Goal: Information Seeking & Learning: Find contact information

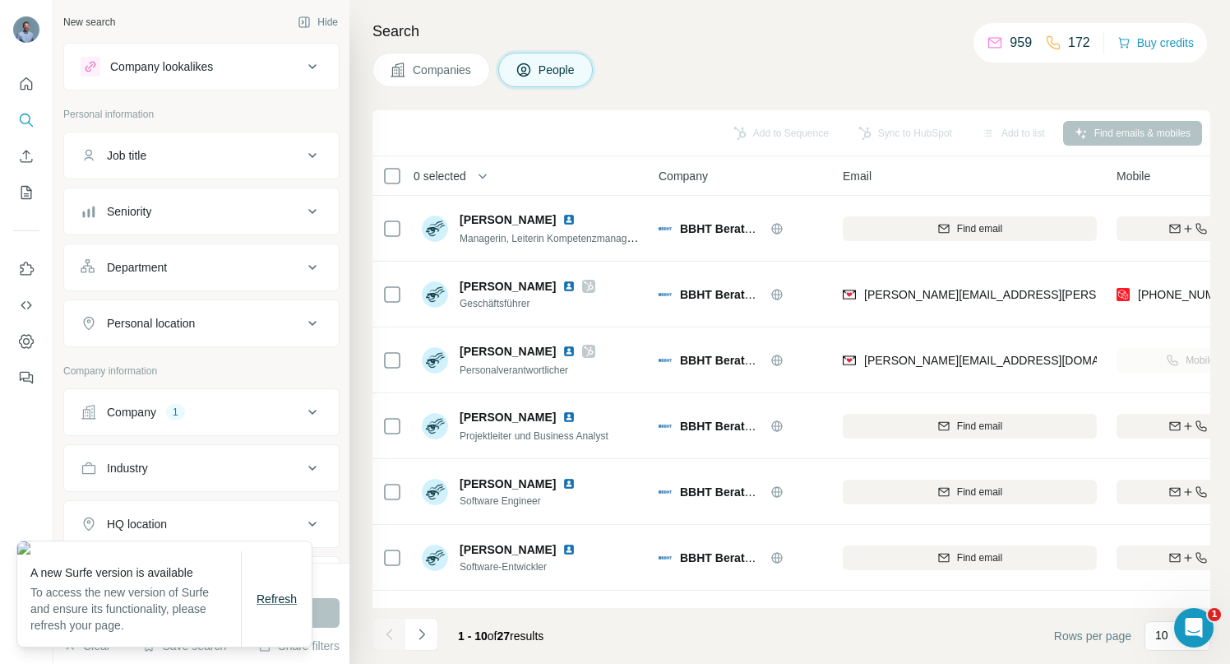
click at [276, 600] on span "Refresh" at bounding box center [277, 598] width 40 height 13
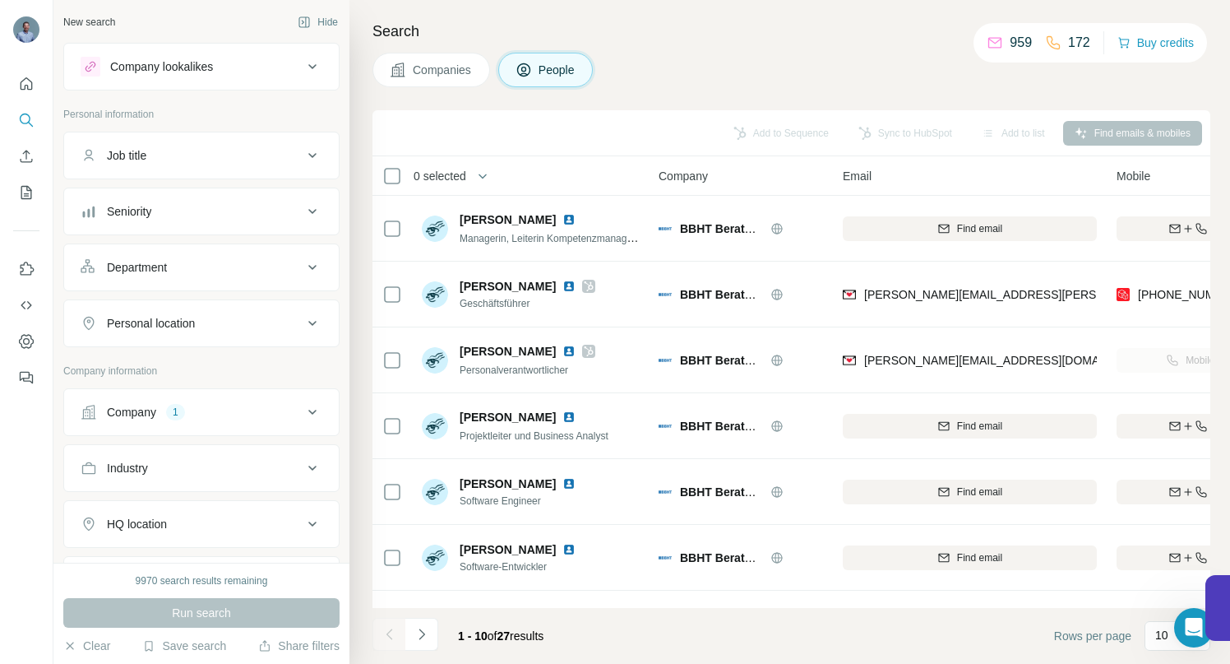
click at [304, 410] on icon at bounding box center [313, 412] width 20 height 20
click at [269, 521] on icon "button" at bounding box center [262, 519] width 13 height 13
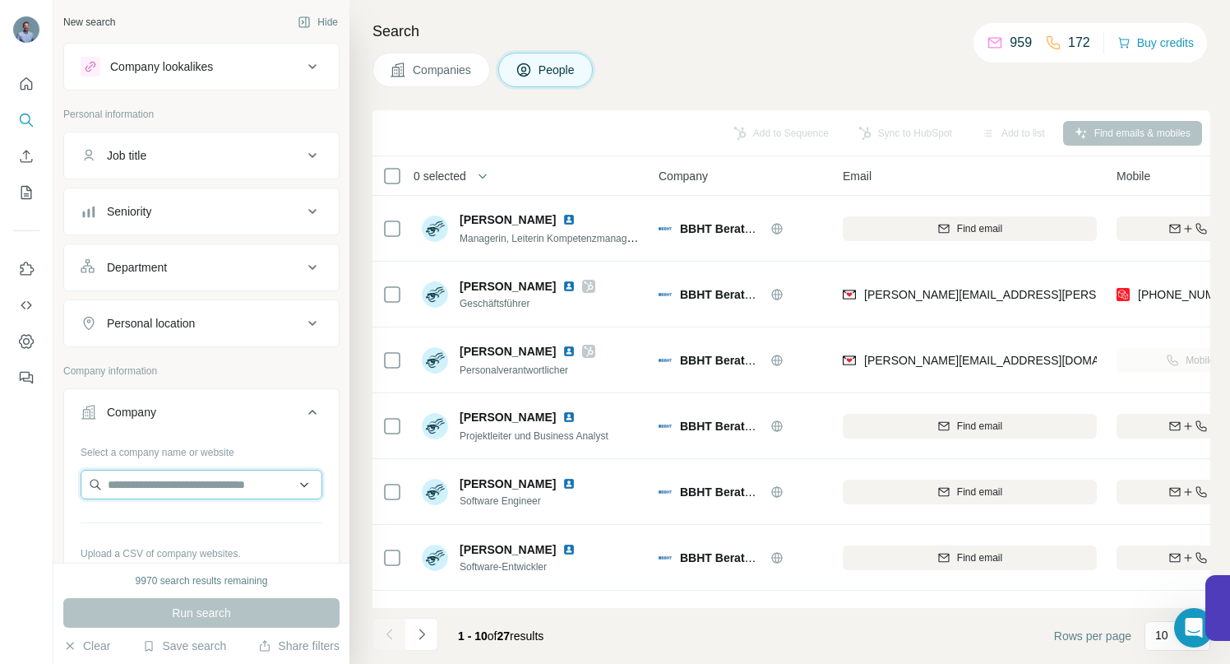
click at [212, 481] on input "text" at bounding box center [202, 485] width 242 height 30
paste input "**********"
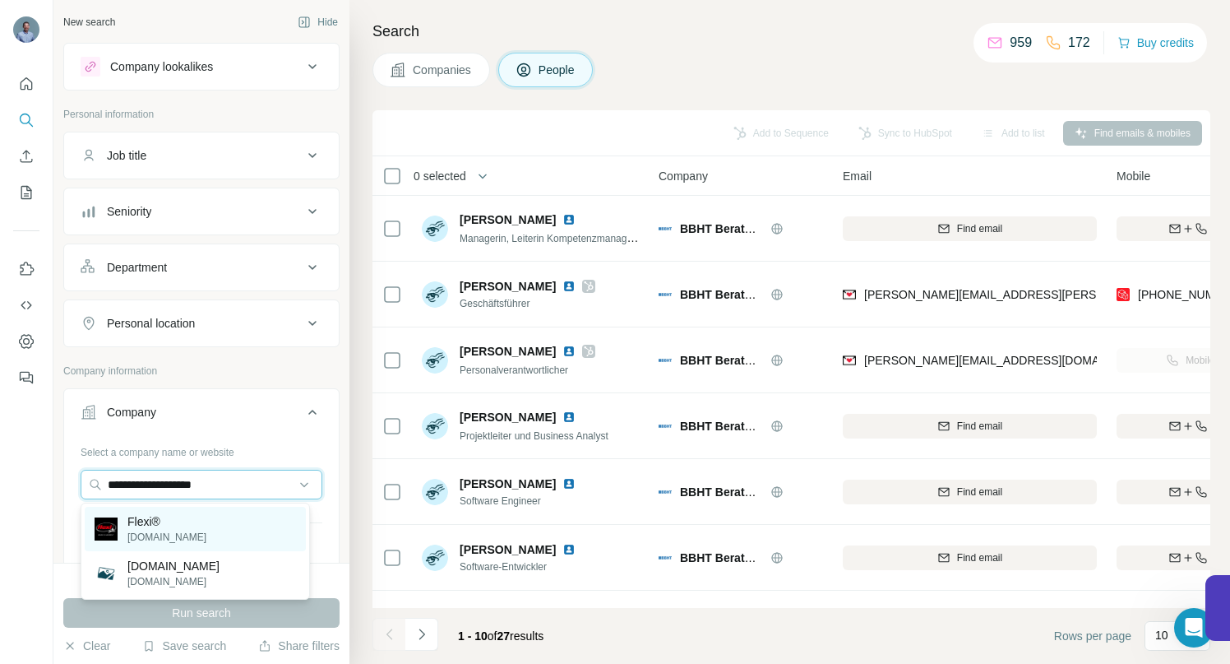
type input "**********"
click at [142, 530] on p "[DOMAIN_NAME]" at bounding box center [166, 537] width 79 height 15
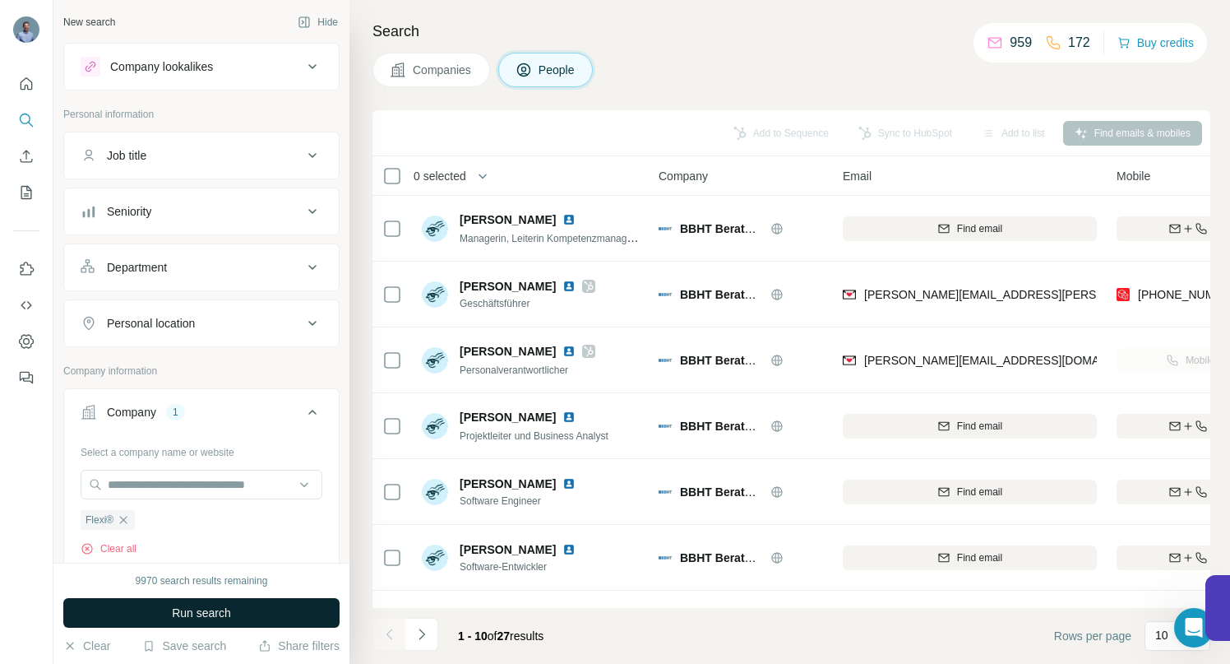
click at [167, 612] on button "Run search" at bounding box center [201, 613] width 276 height 30
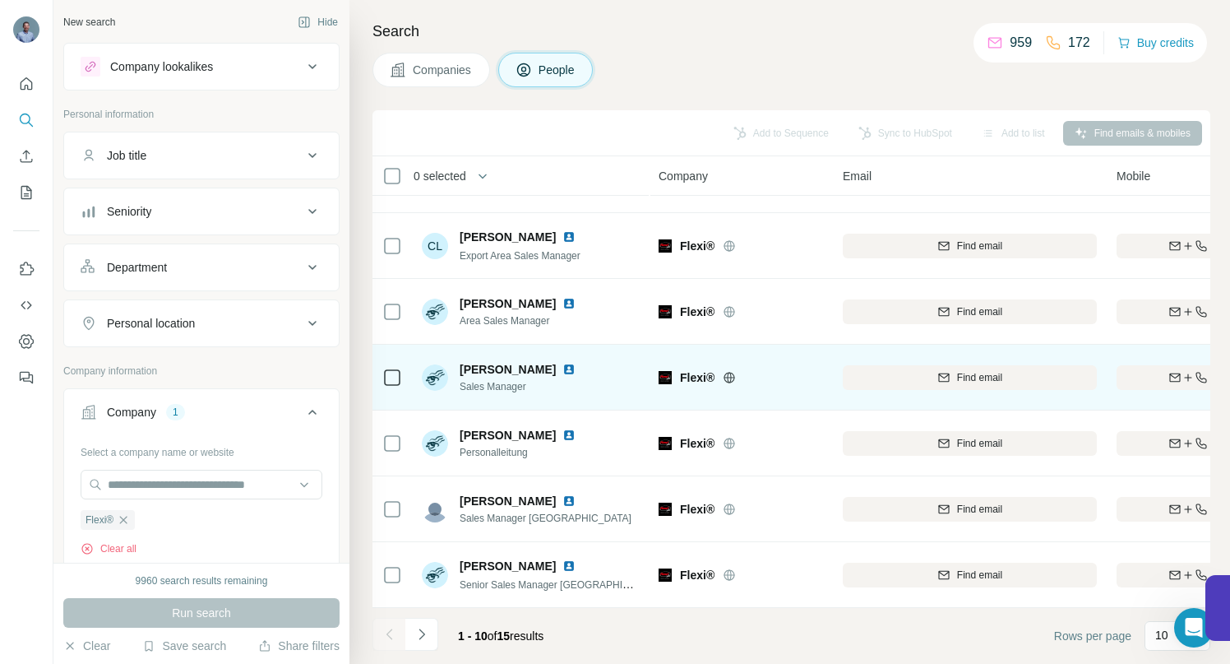
scroll to position [255, 0]
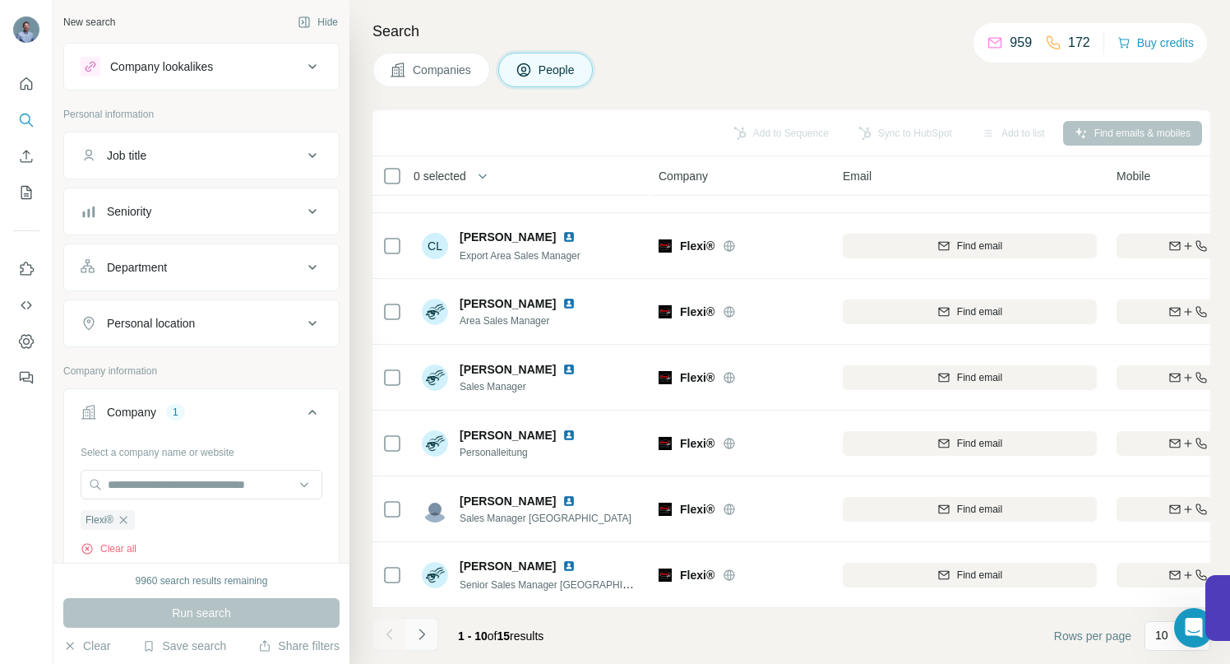
click at [423, 634] on icon "Navigate to next page" at bounding box center [422, 634] width 16 height 16
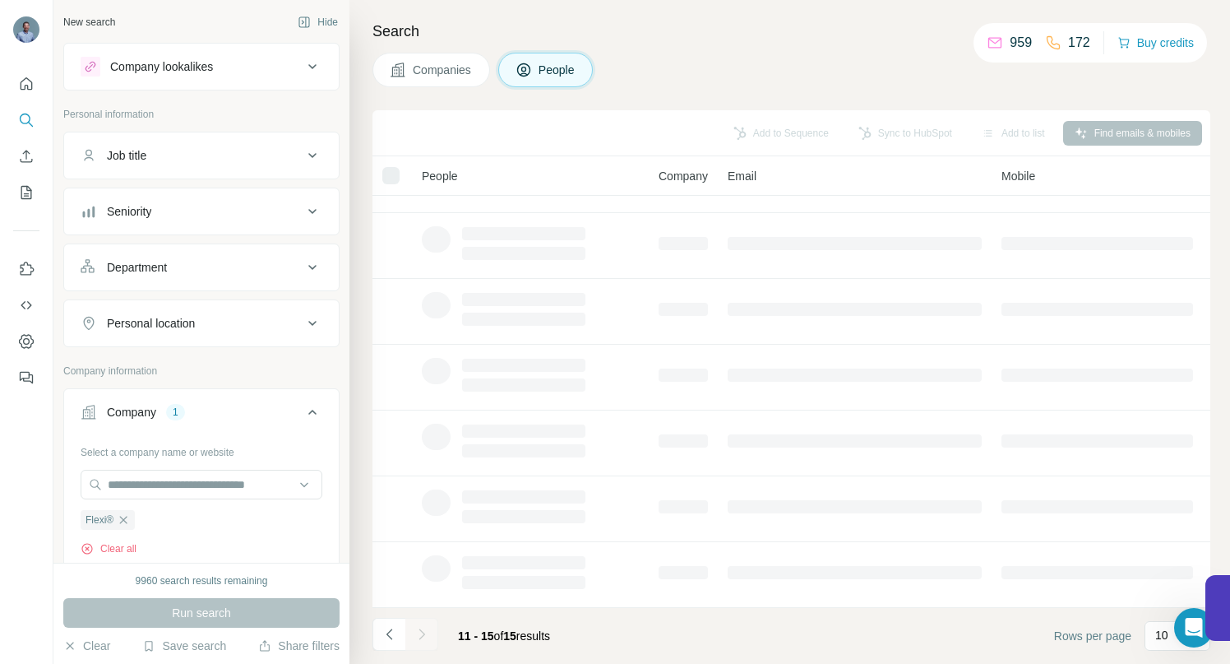
scroll to position [0, 0]
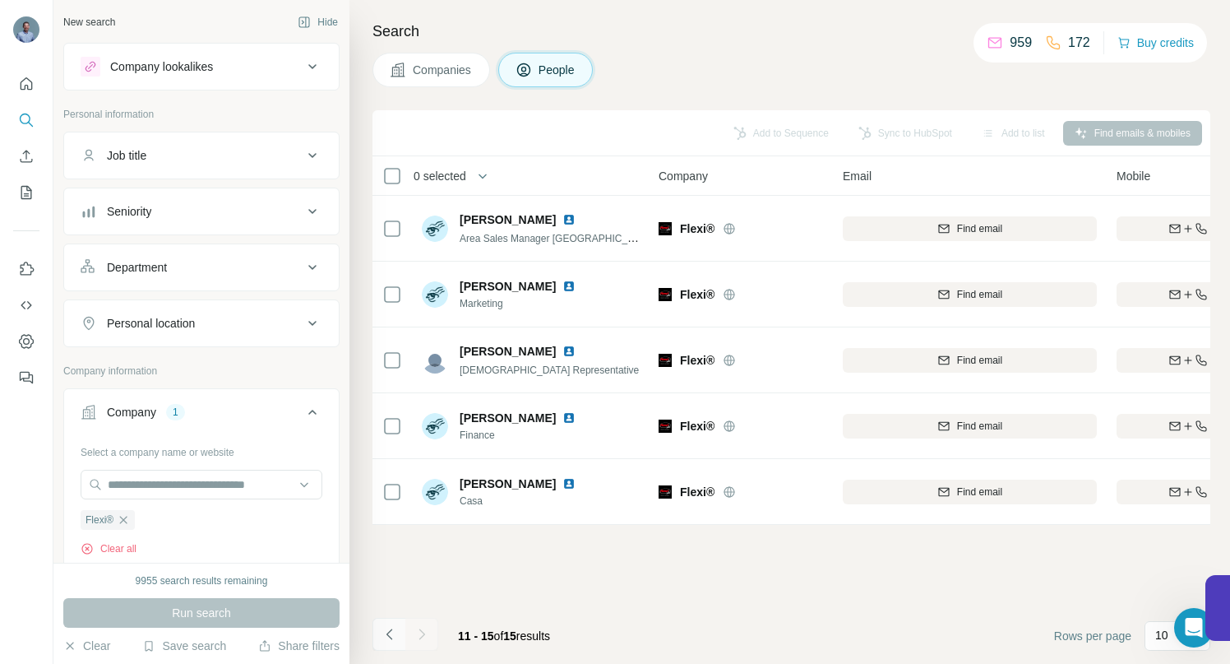
click at [392, 635] on icon "Navigate to previous page" at bounding box center [390, 634] width 16 height 16
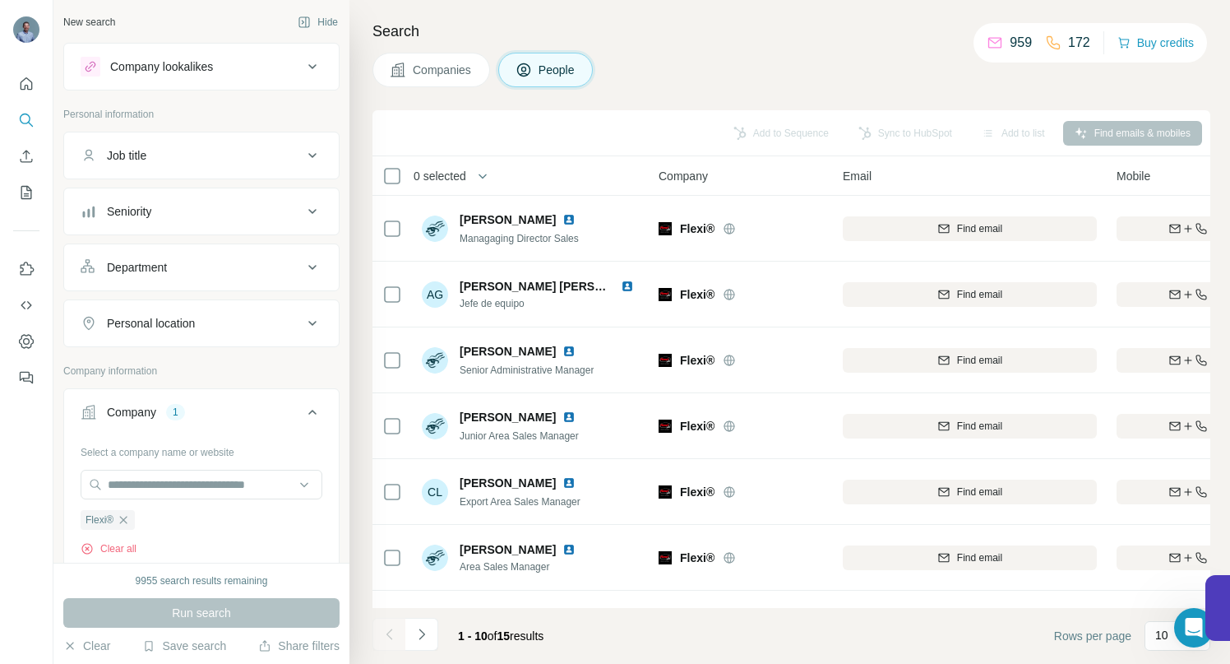
click at [439, 67] on span "Companies" at bounding box center [443, 70] width 60 height 16
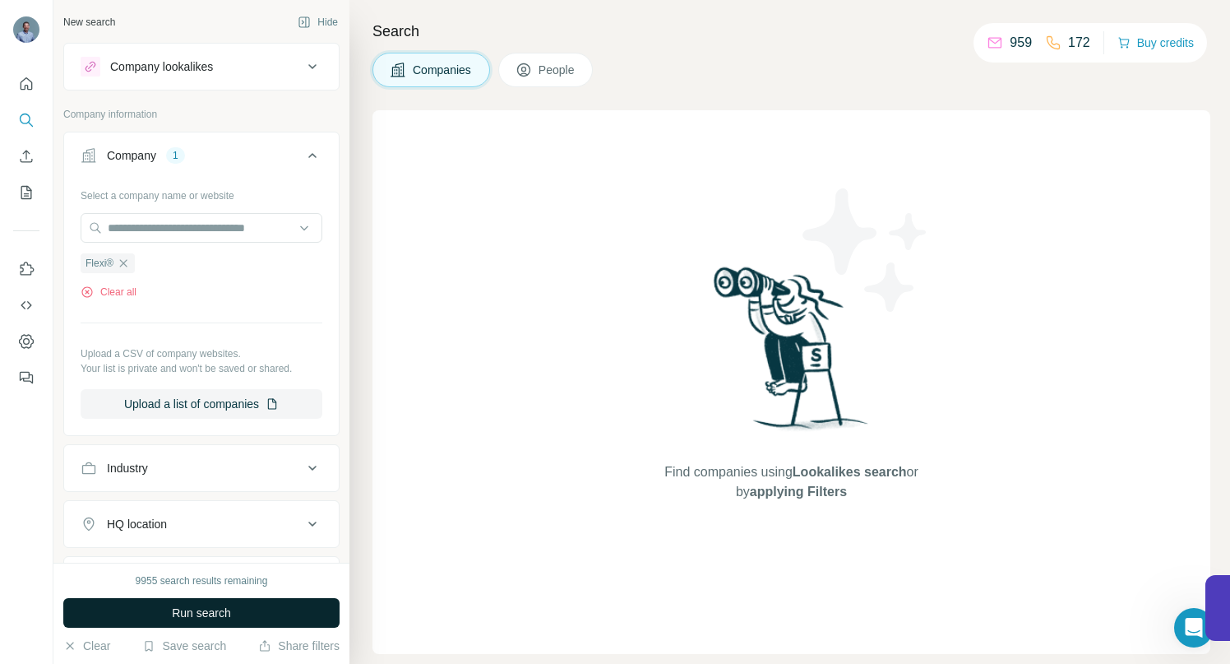
click at [220, 607] on span "Run search" at bounding box center [201, 612] width 59 height 16
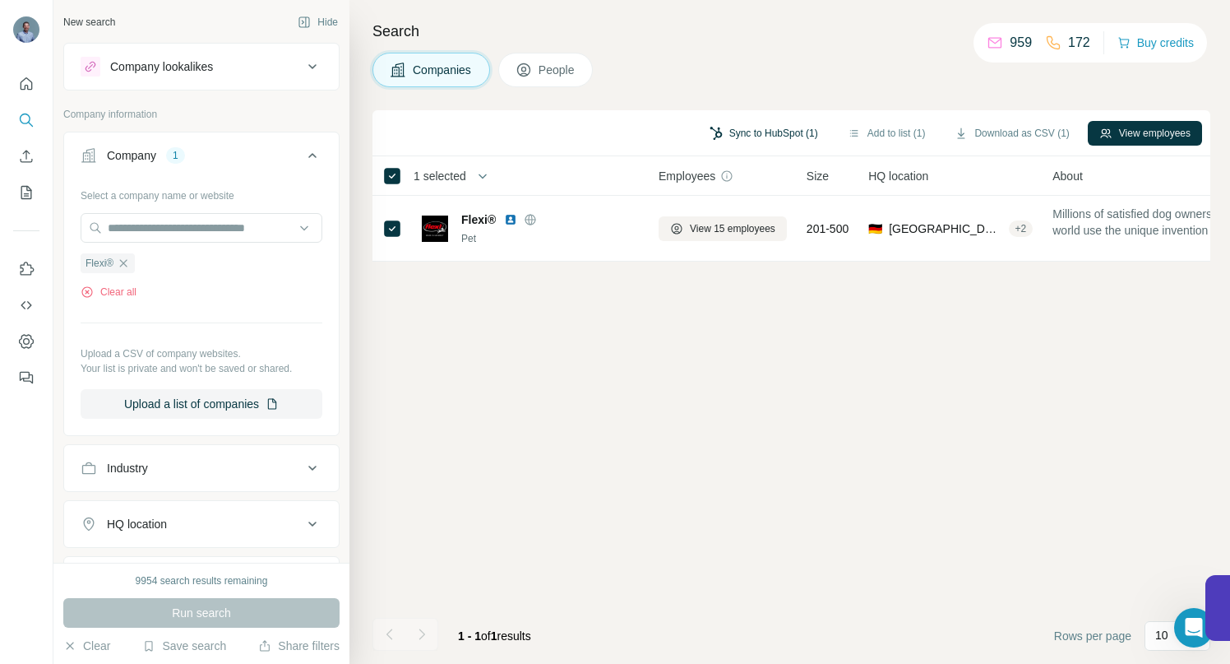
click at [725, 136] on button "Sync to HubSpot (1)" at bounding box center [764, 133] width 132 height 25
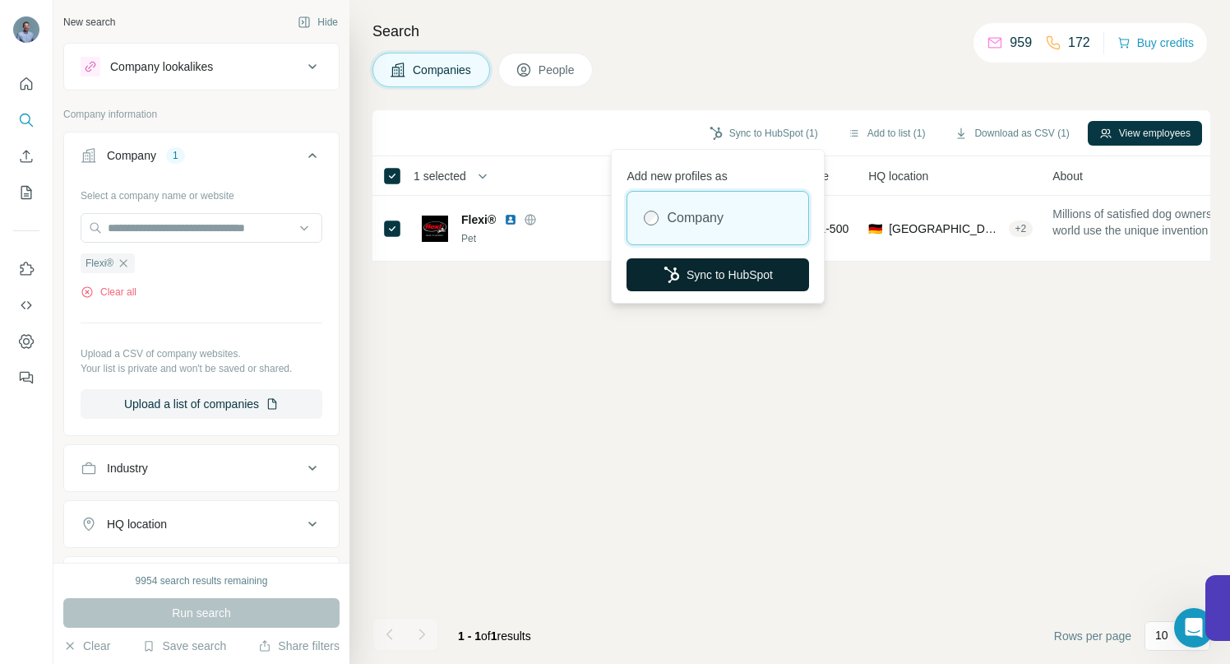
click at [727, 276] on button "Sync to HubSpot" at bounding box center [718, 274] width 183 height 33
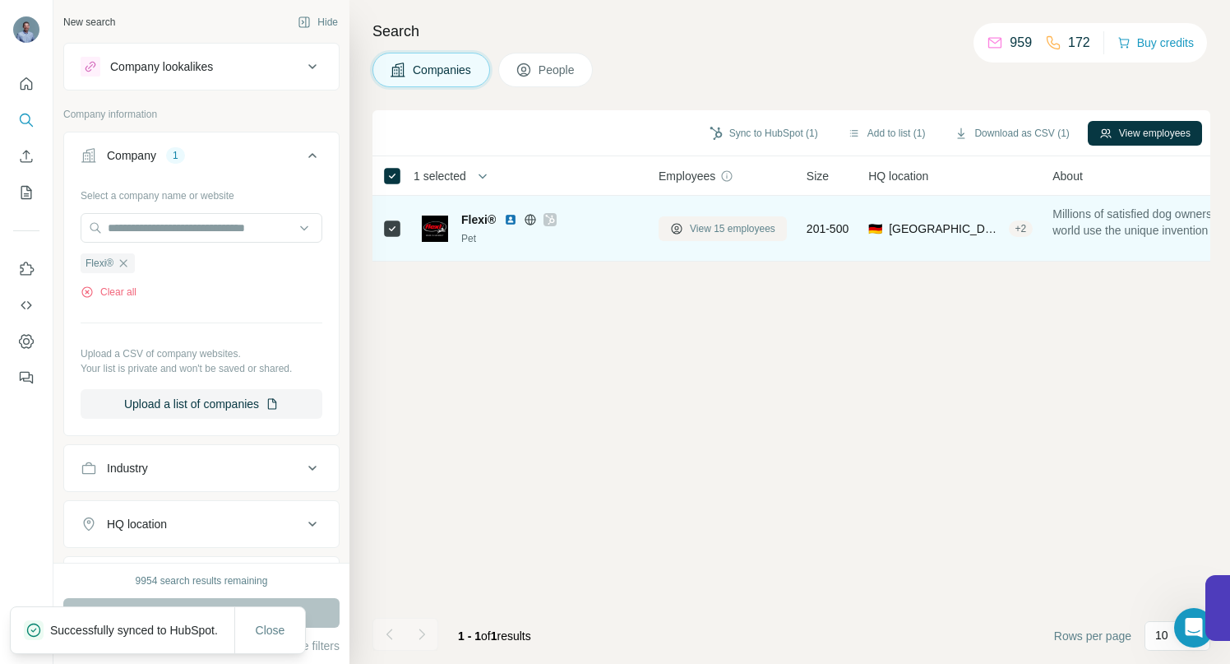
click at [712, 230] on span "View 15 employees" at bounding box center [733, 228] width 86 height 15
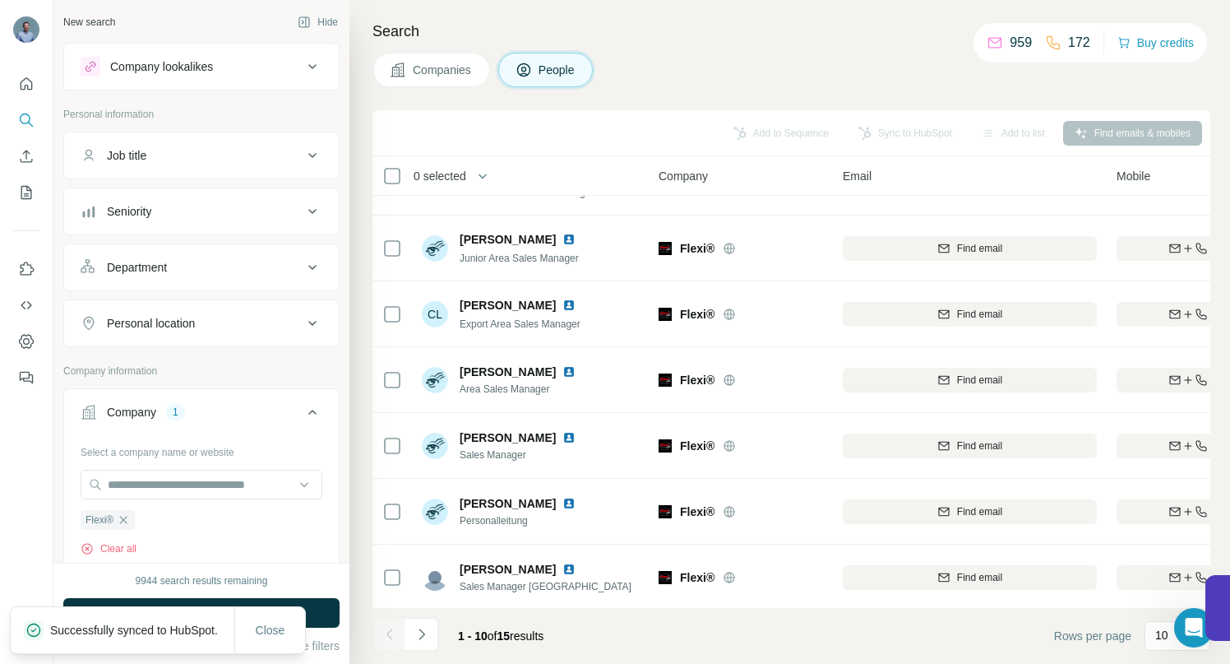
scroll to position [255, 0]
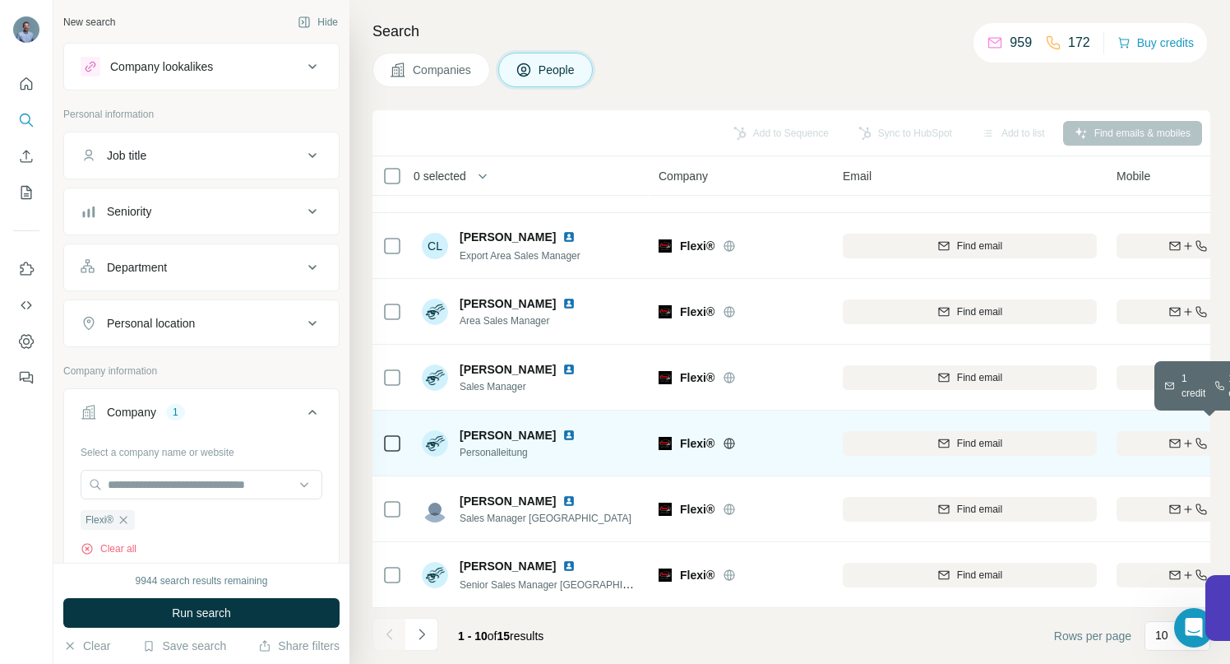
click at [1142, 438] on div "Find both" at bounding box center [1213, 443] width 192 height 15
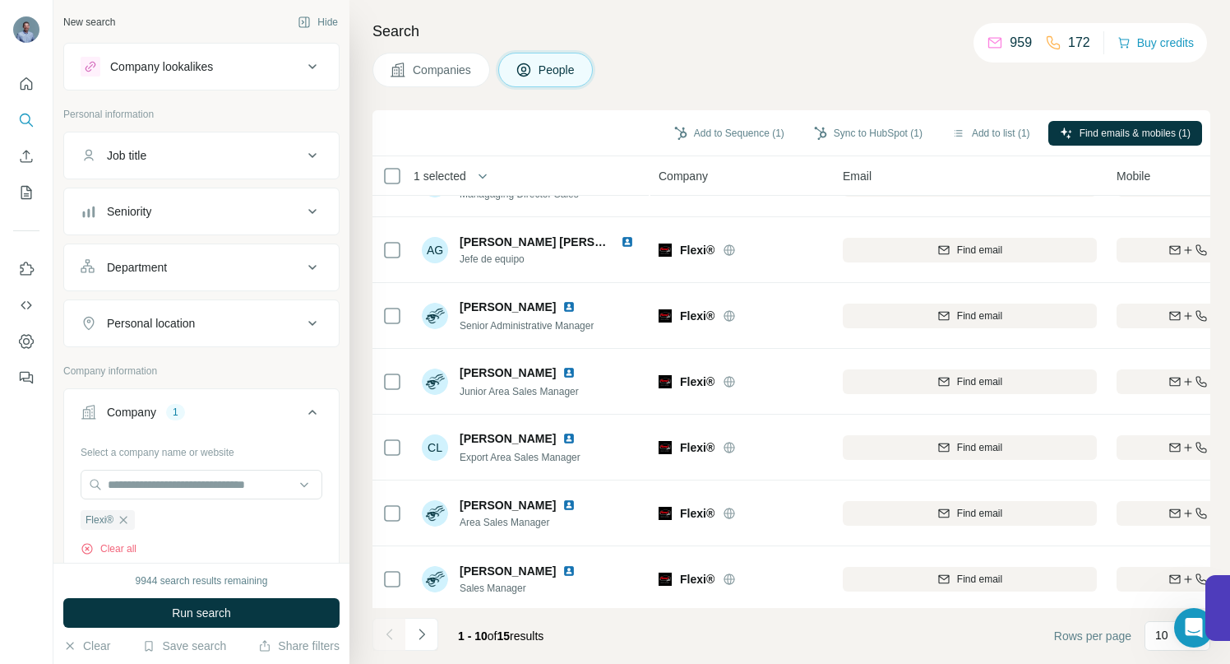
scroll to position [0, 0]
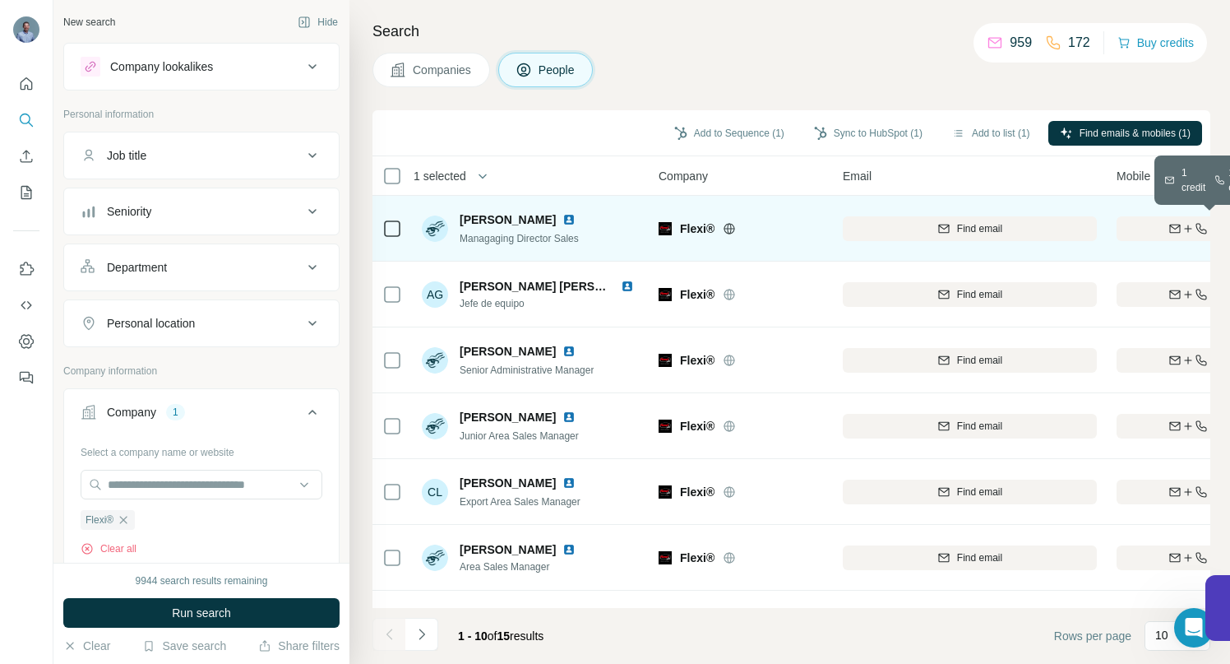
click at [1147, 232] on div "Find both" at bounding box center [1213, 228] width 192 height 15
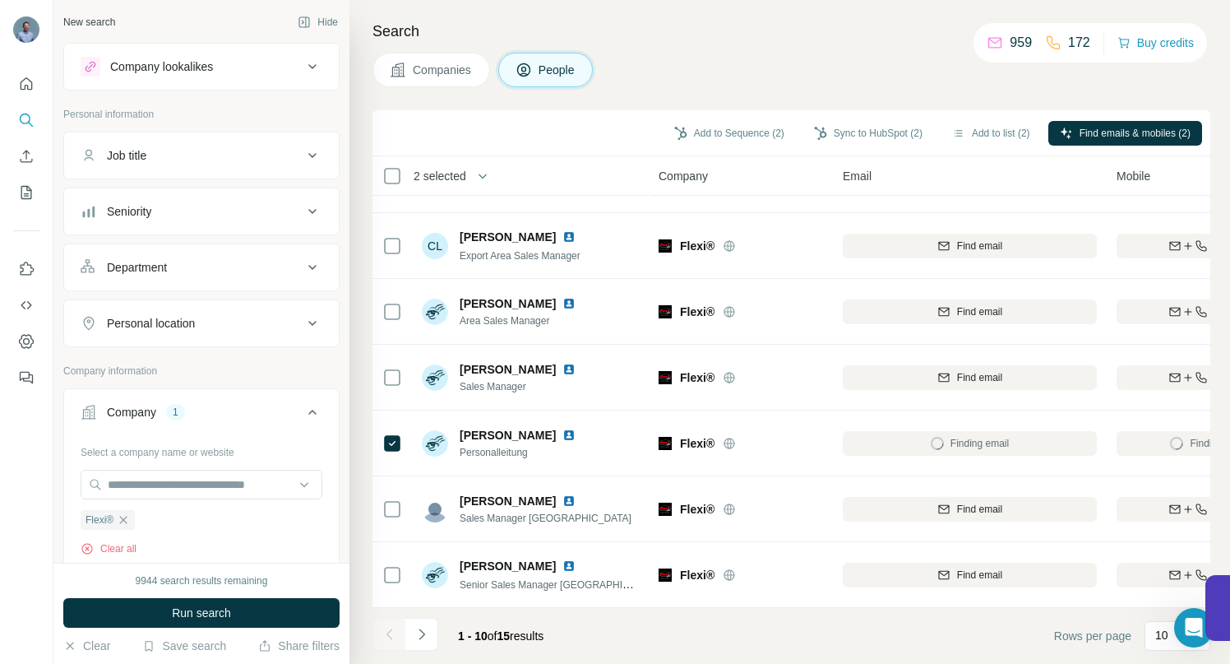
scroll to position [255, 0]
click at [421, 633] on icon "Navigate to next page" at bounding box center [422, 634] width 16 height 16
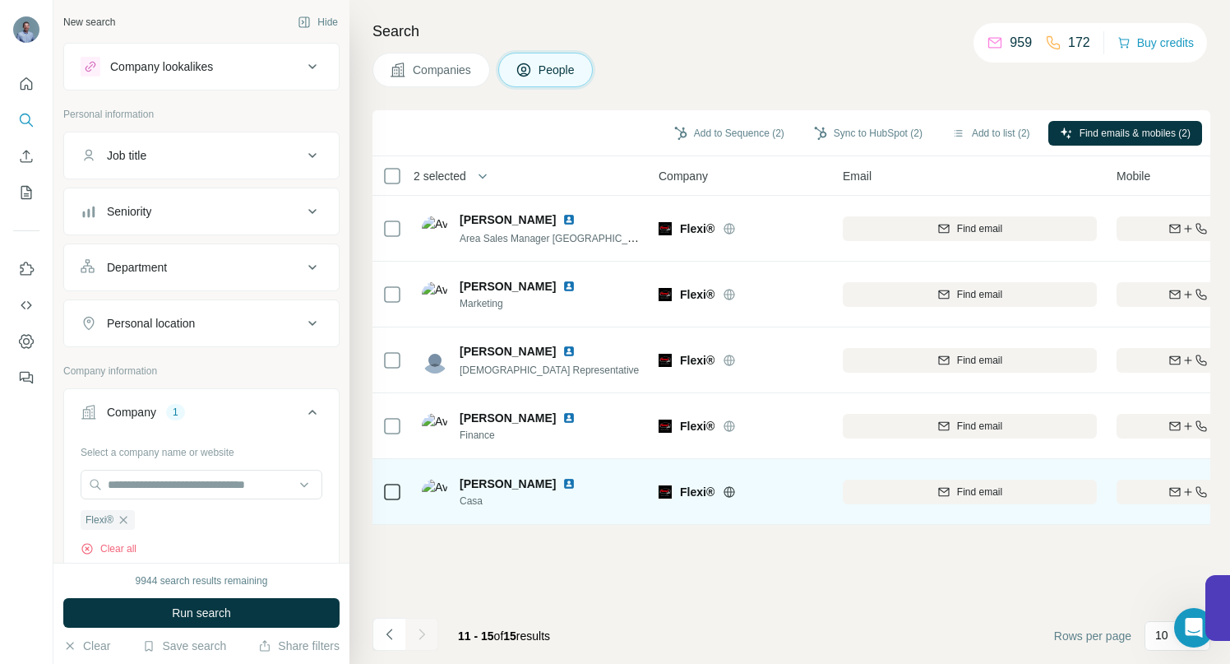
scroll to position [0, 0]
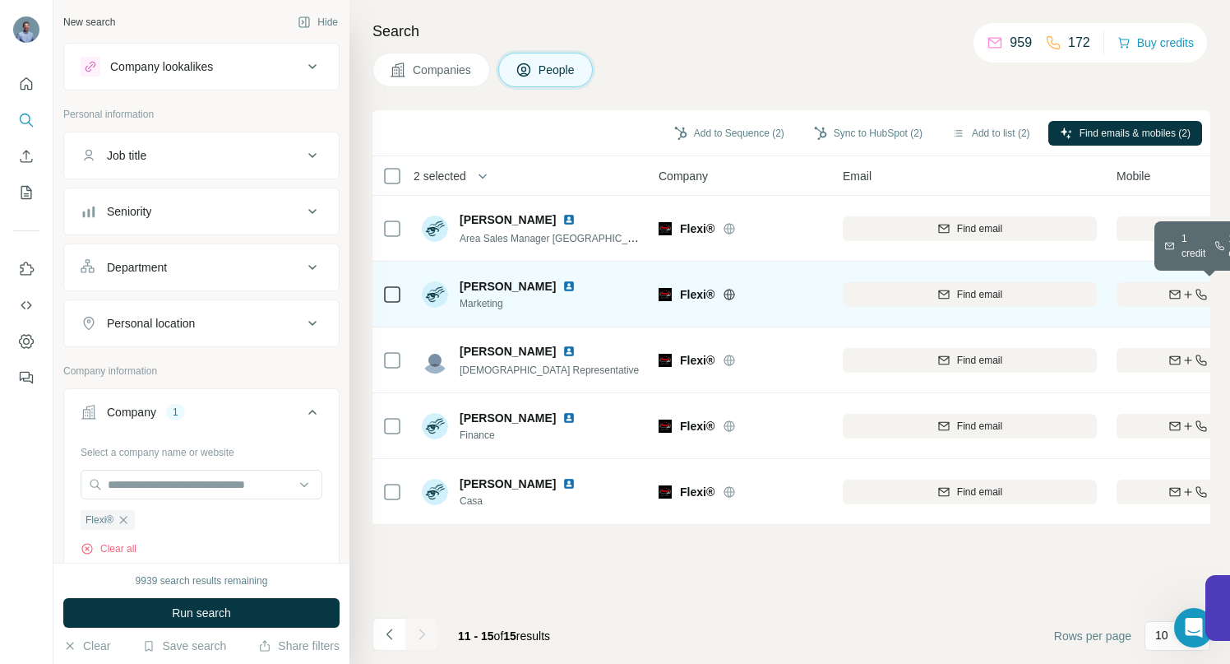
click at [1123, 298] on div "Find both" at bounding box center [1213, 294] width 192 height 15
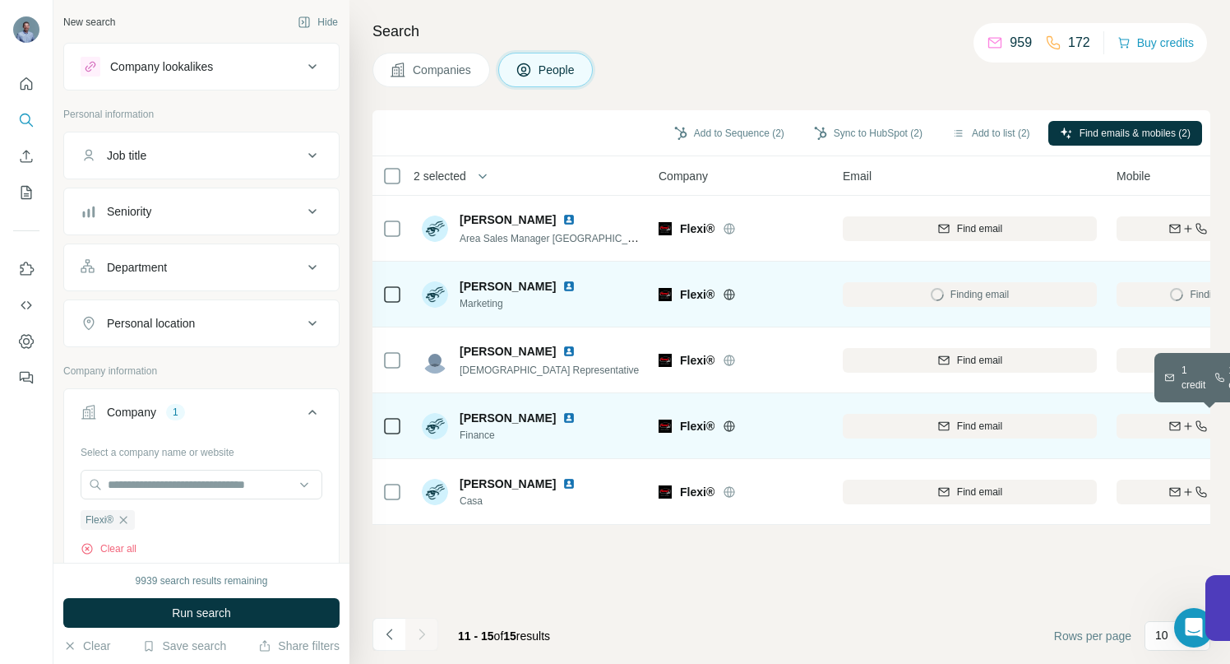
click at [1142, 426] on div "Find both" at bounding box center [1213, 426] width 192 height 15
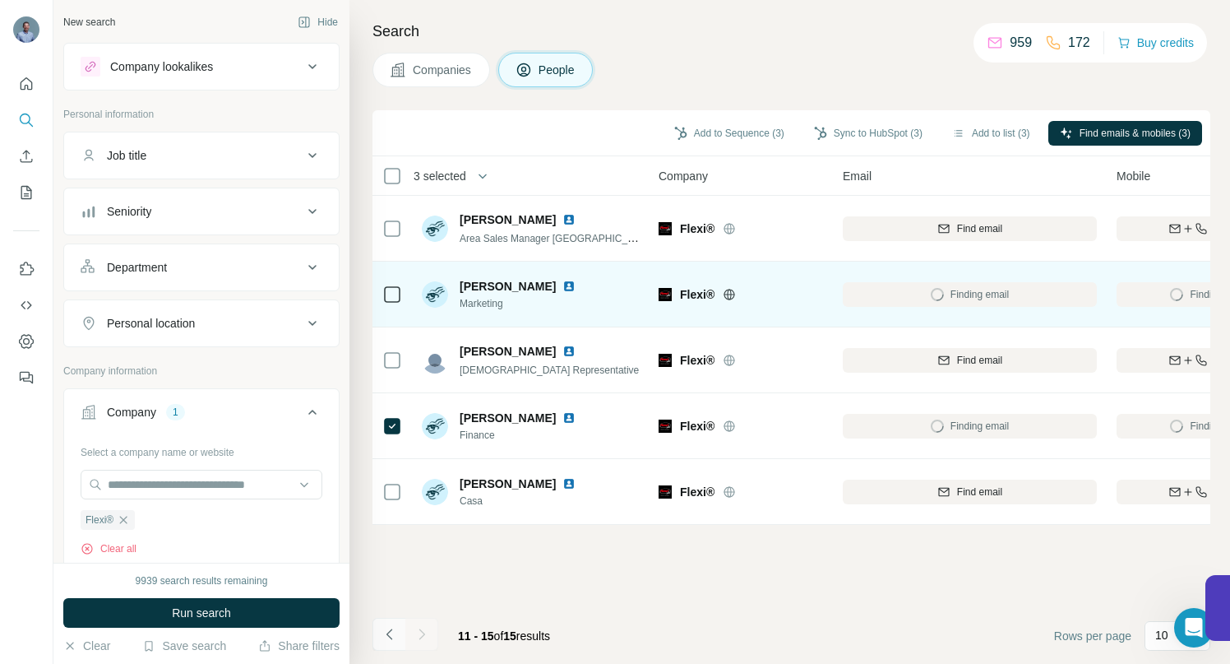
click at [391, 640] on icon "Navigate to previous page" at bounding box center [390, 634] width 16 height 16
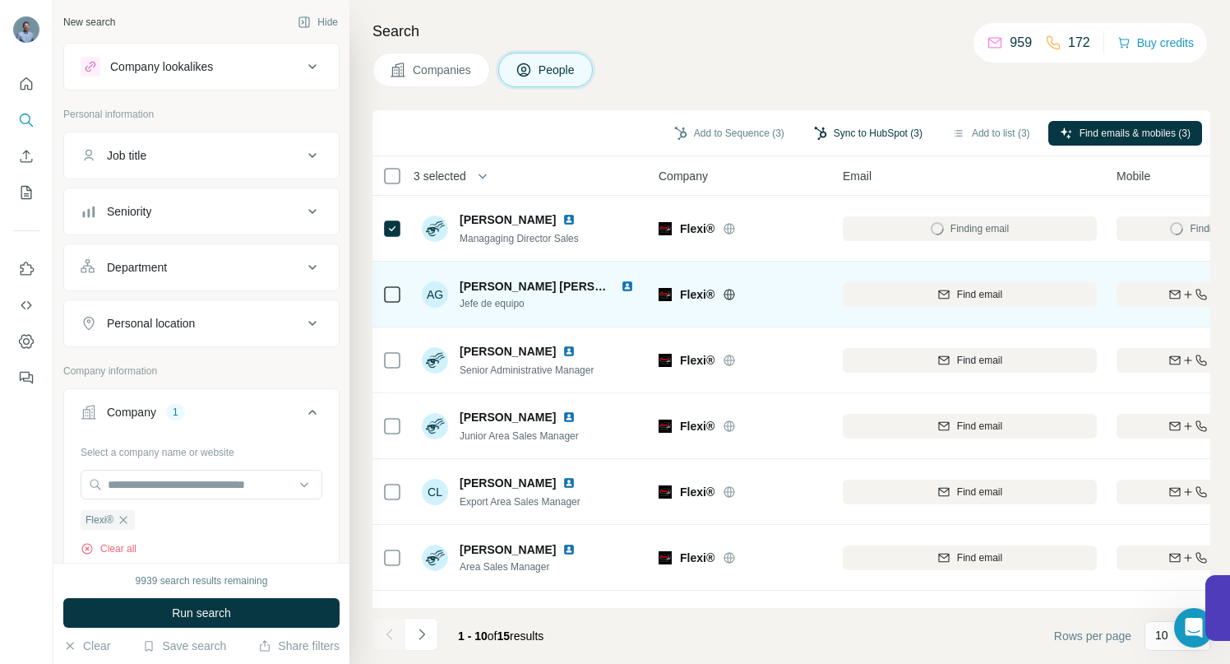
click at [820, 136] on button "Sync to HubSpot (3)" at bounding box center [869, 133] width 132 height 25
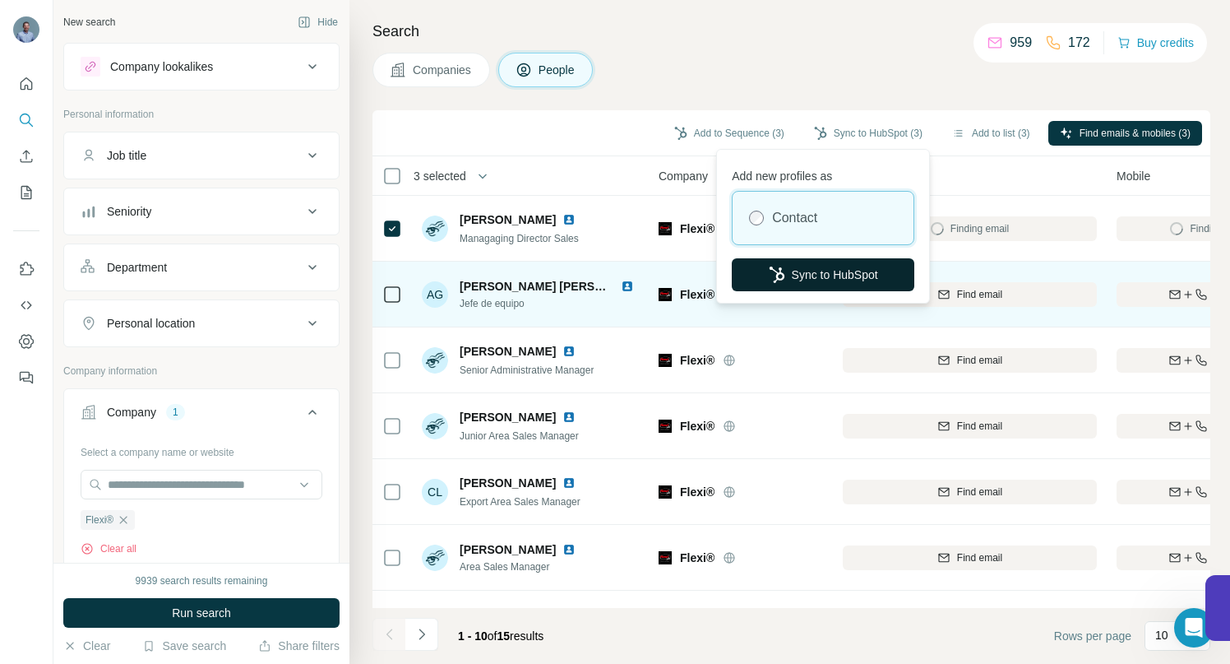
click at [827, 265] on button "Sync to HubSpot" at bounding box center [823, 274] width 183 height 33
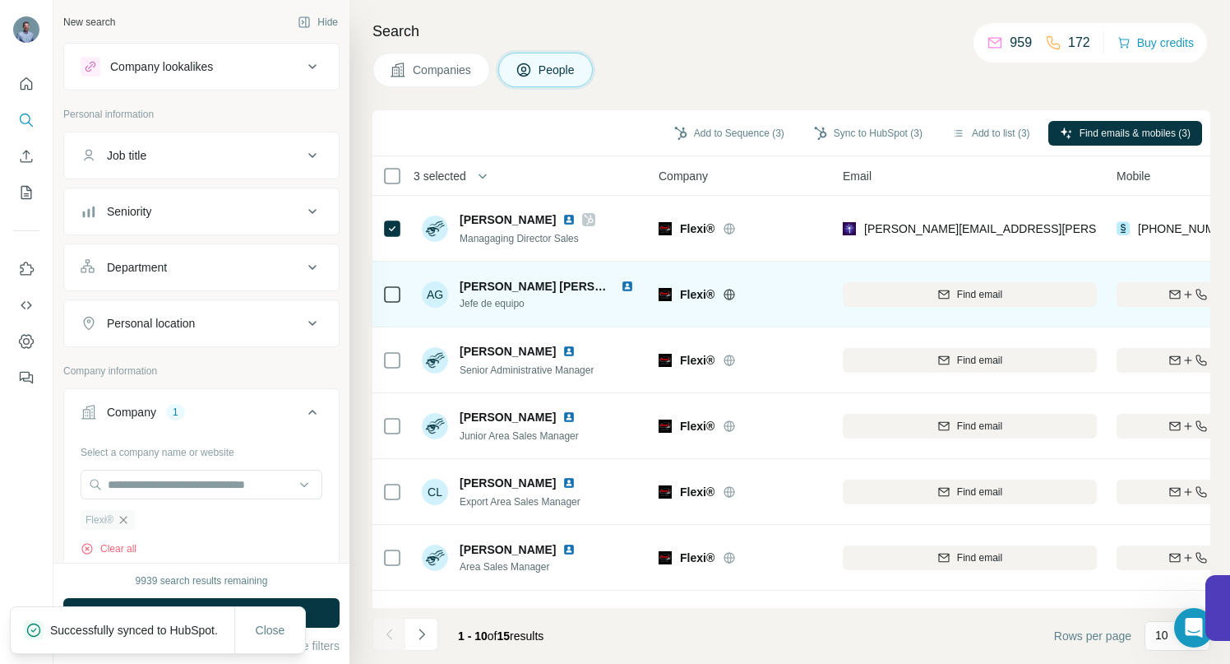
click at [123, 520] on icon "button" at bounding box center [123, 519] width 7 height 7
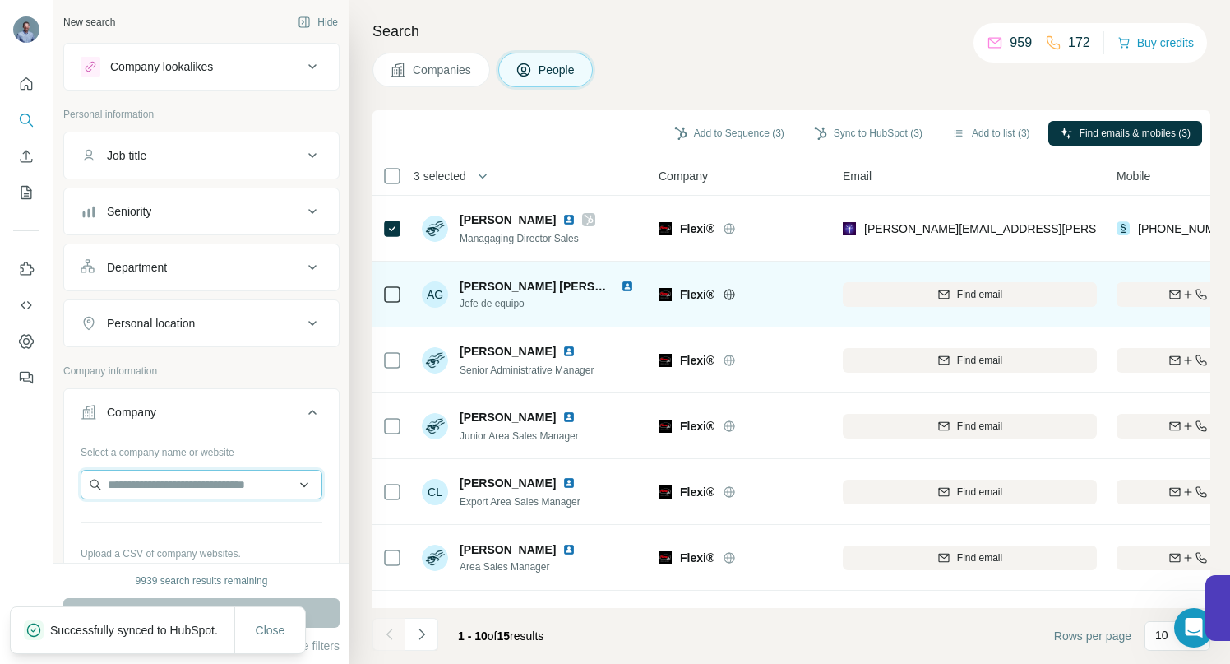
click at [128, 487] on input "text" at bounding box center [202, 485] width 242 height 30
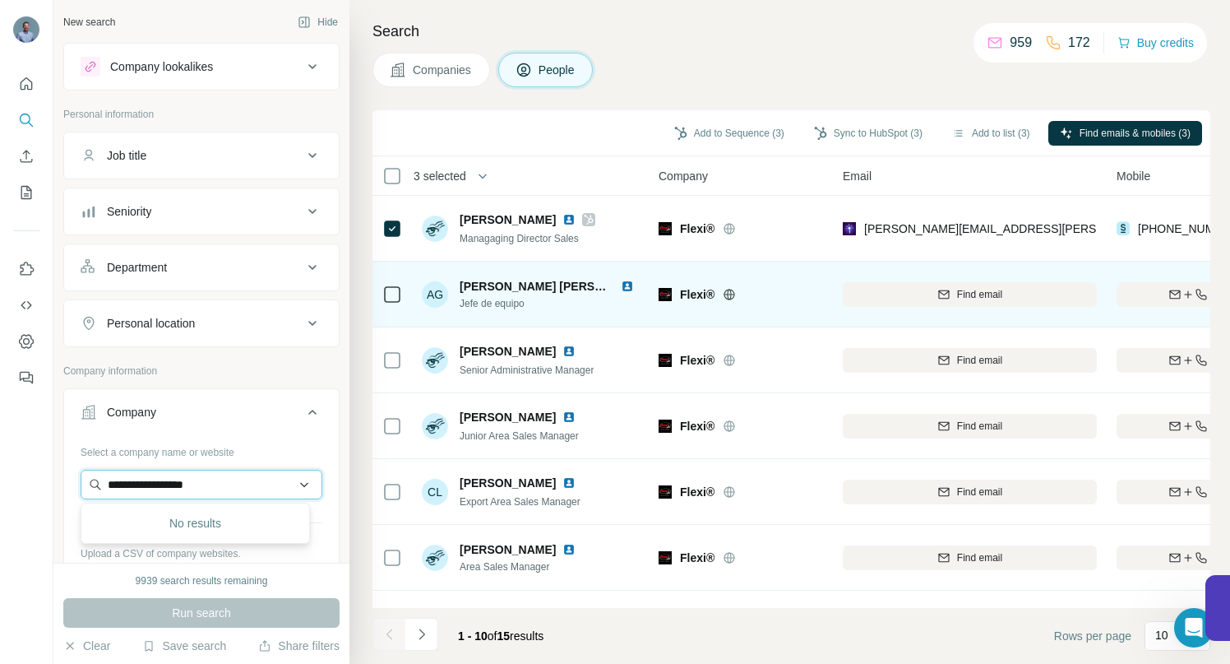
click at [147, 486] on input "**********" at bounding box center [202, 485] width 242 height 30
drag, startPoint x: 166, startPoint y: 481, endPoint x: 86, endPoint y: 484, distance: 79.8
click at [91, 485] on input "**********" at bounding box center [202, 485] width 242 height 30
paste input "*"
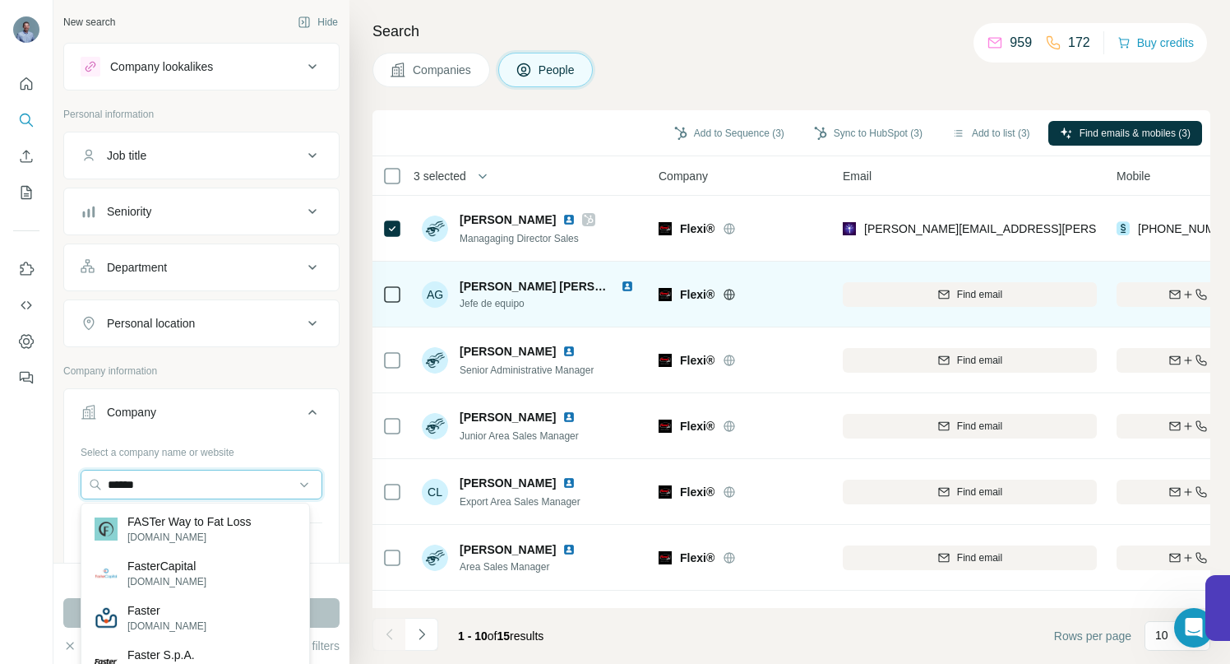
type input "******"
